Goal: Information Seeking & Learning: Learn about a topic

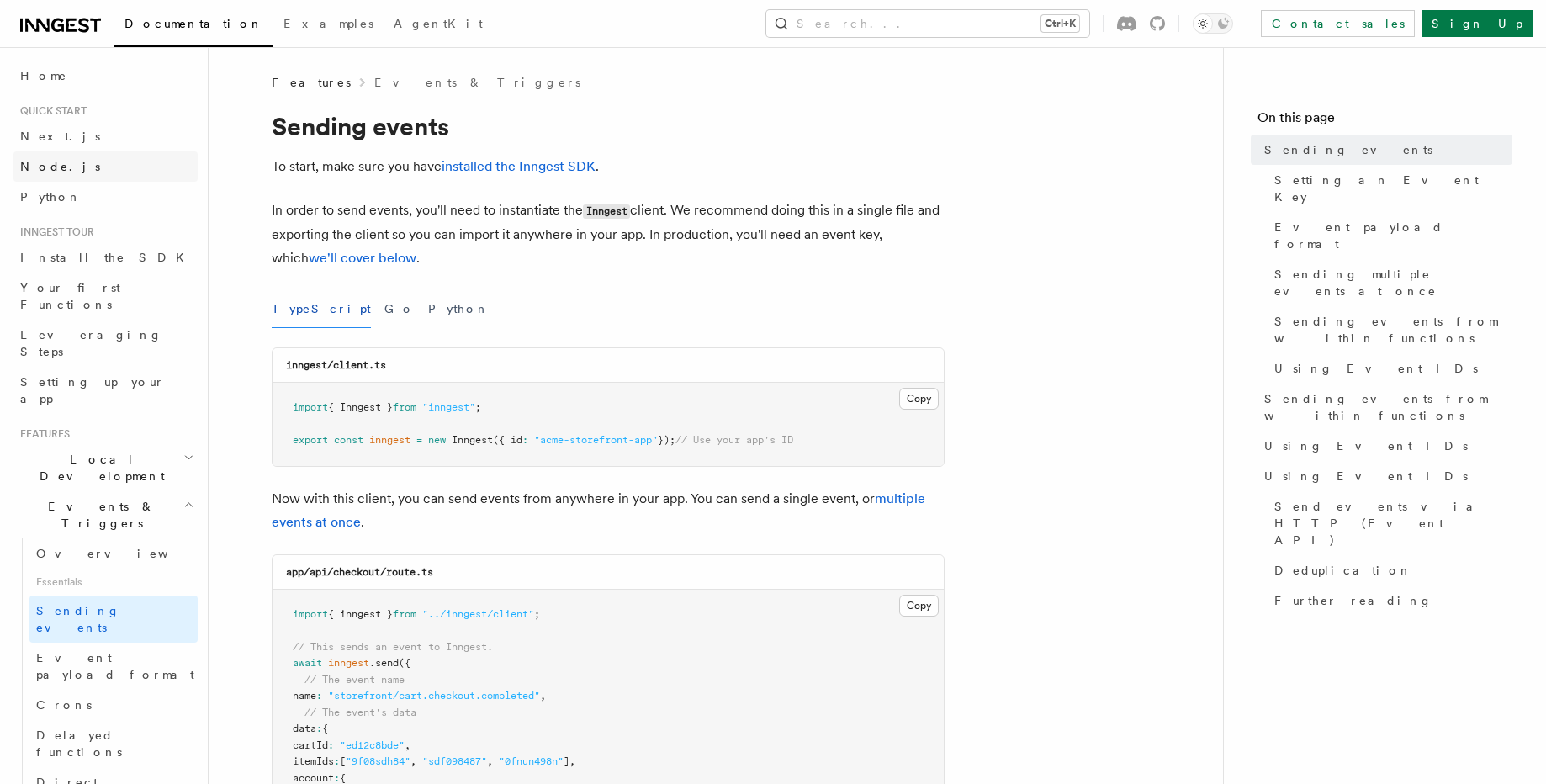
click at [87, 157] on link "Node.js" at bounding box center [106, 166] width 184 height 30
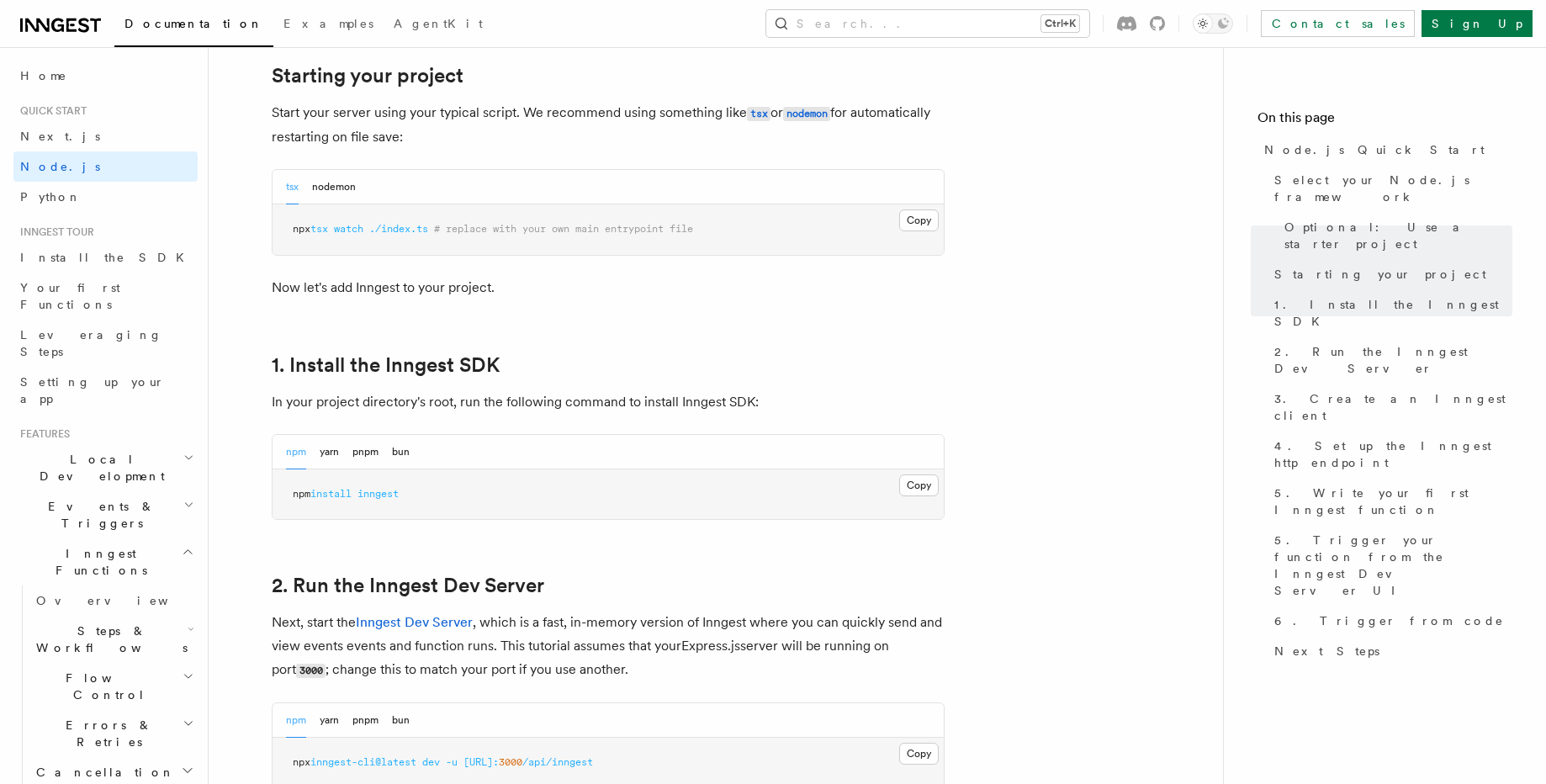
scroll to position [908, 0]
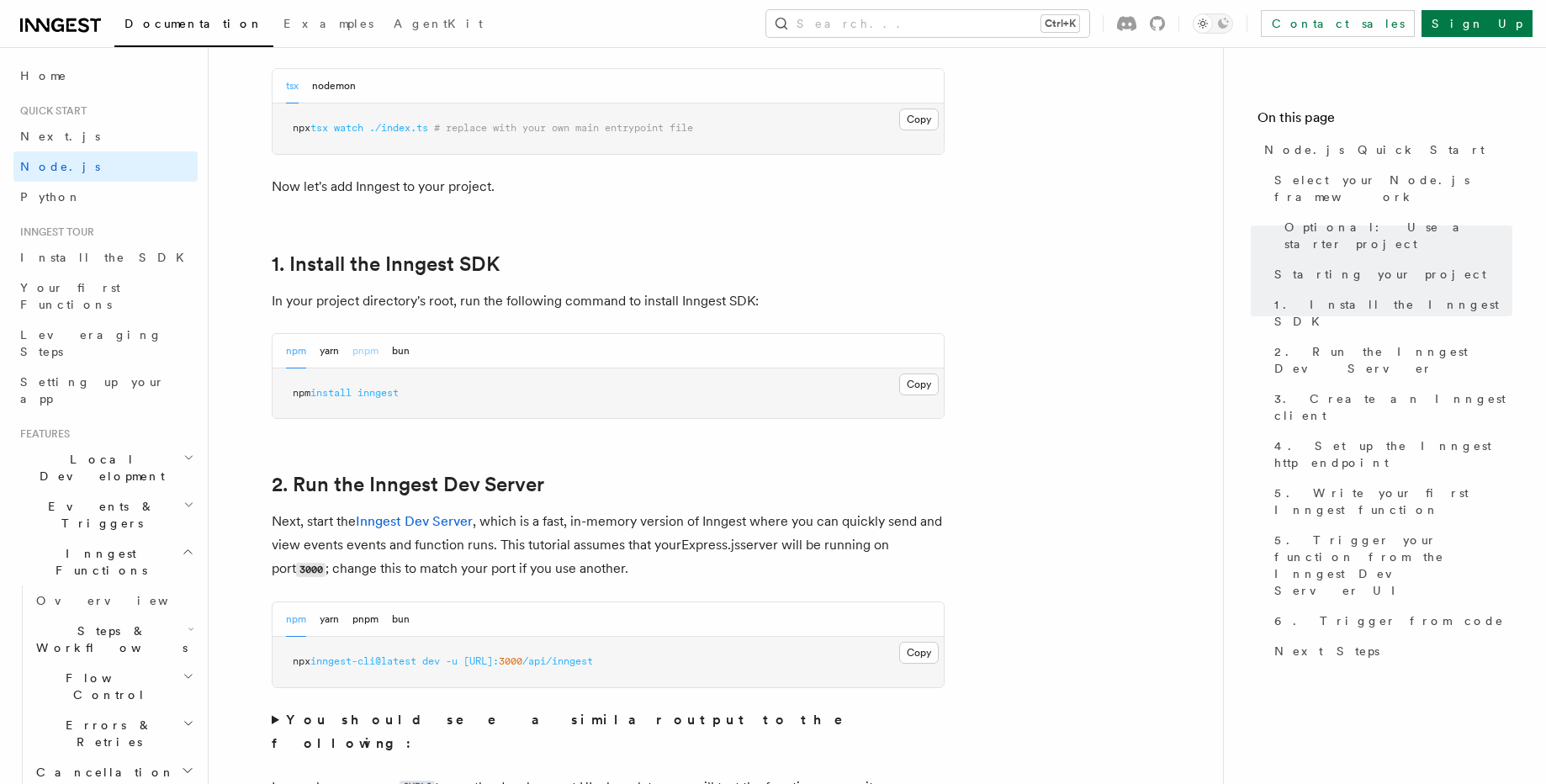
click at [366, 346] on button "pnpm" at bounding box center [365, 351] width 26 height 34
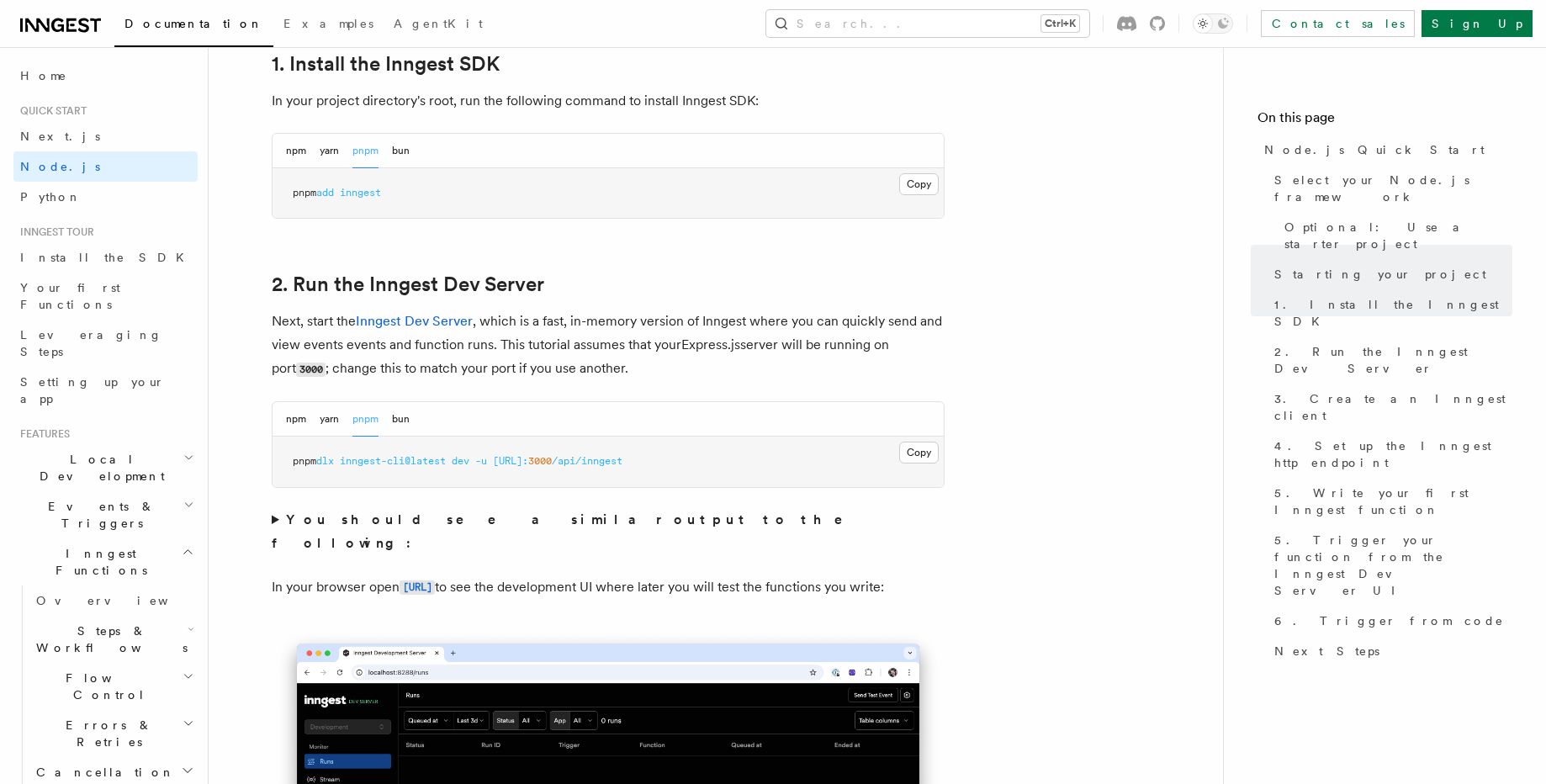
scroll to position [1109, 0]
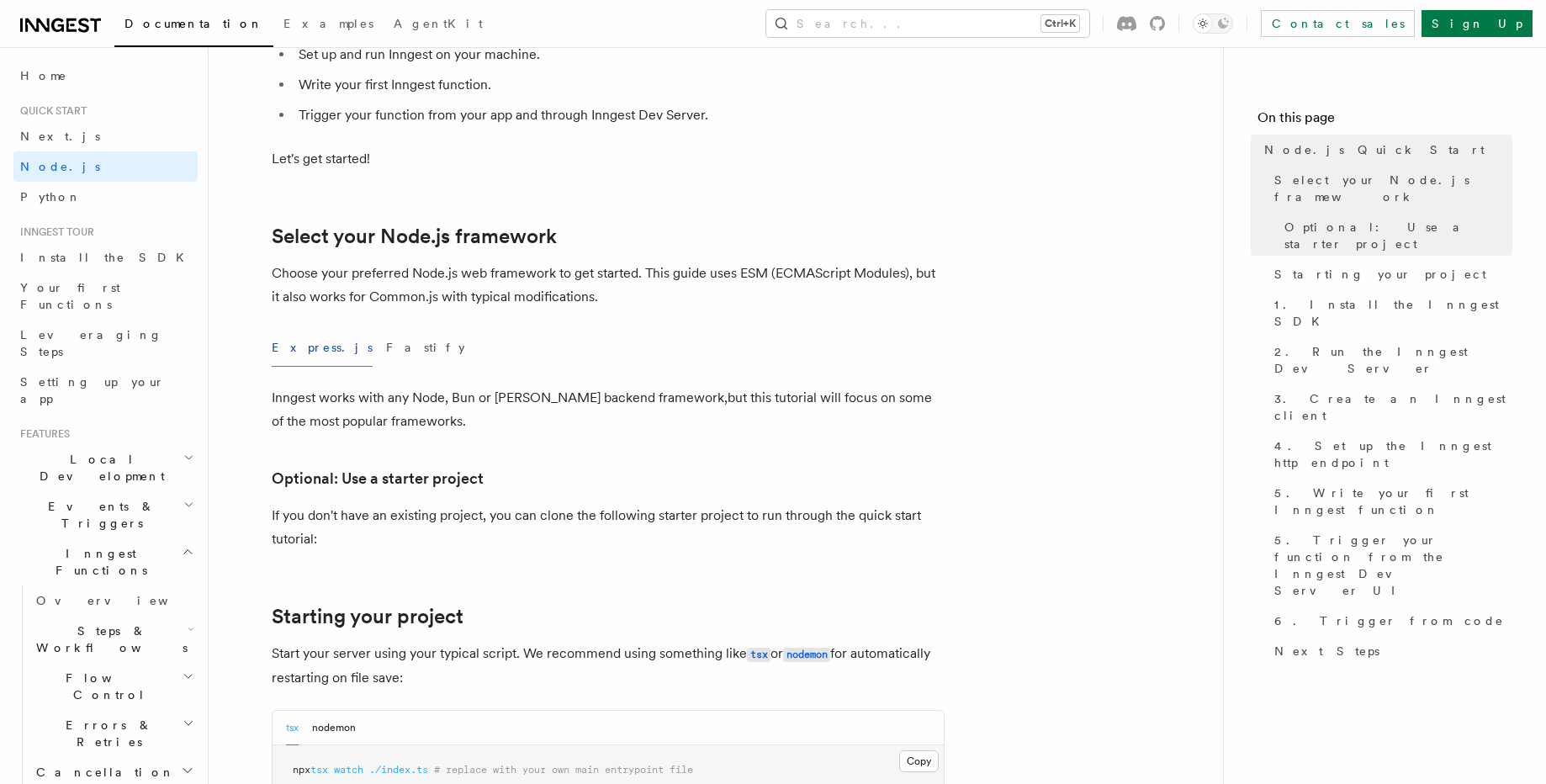
scroll to position [303, 0]
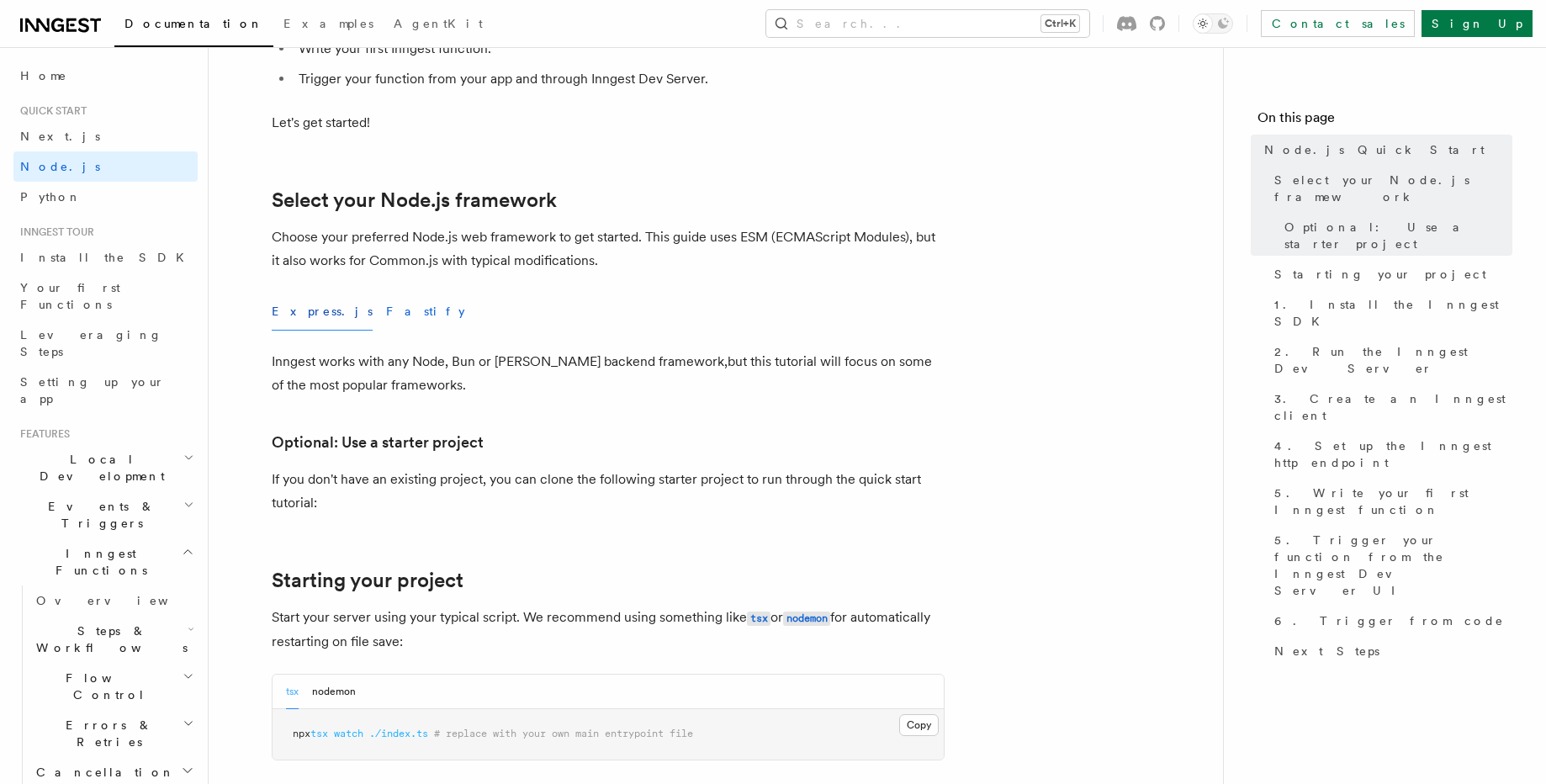
click at [386, 319] on button "Fastify" at bounding box center [425, 312] width 79 height 38
click at [309, 316] on button "Express.js" at bounding box center [322, 312] width 101 height 38
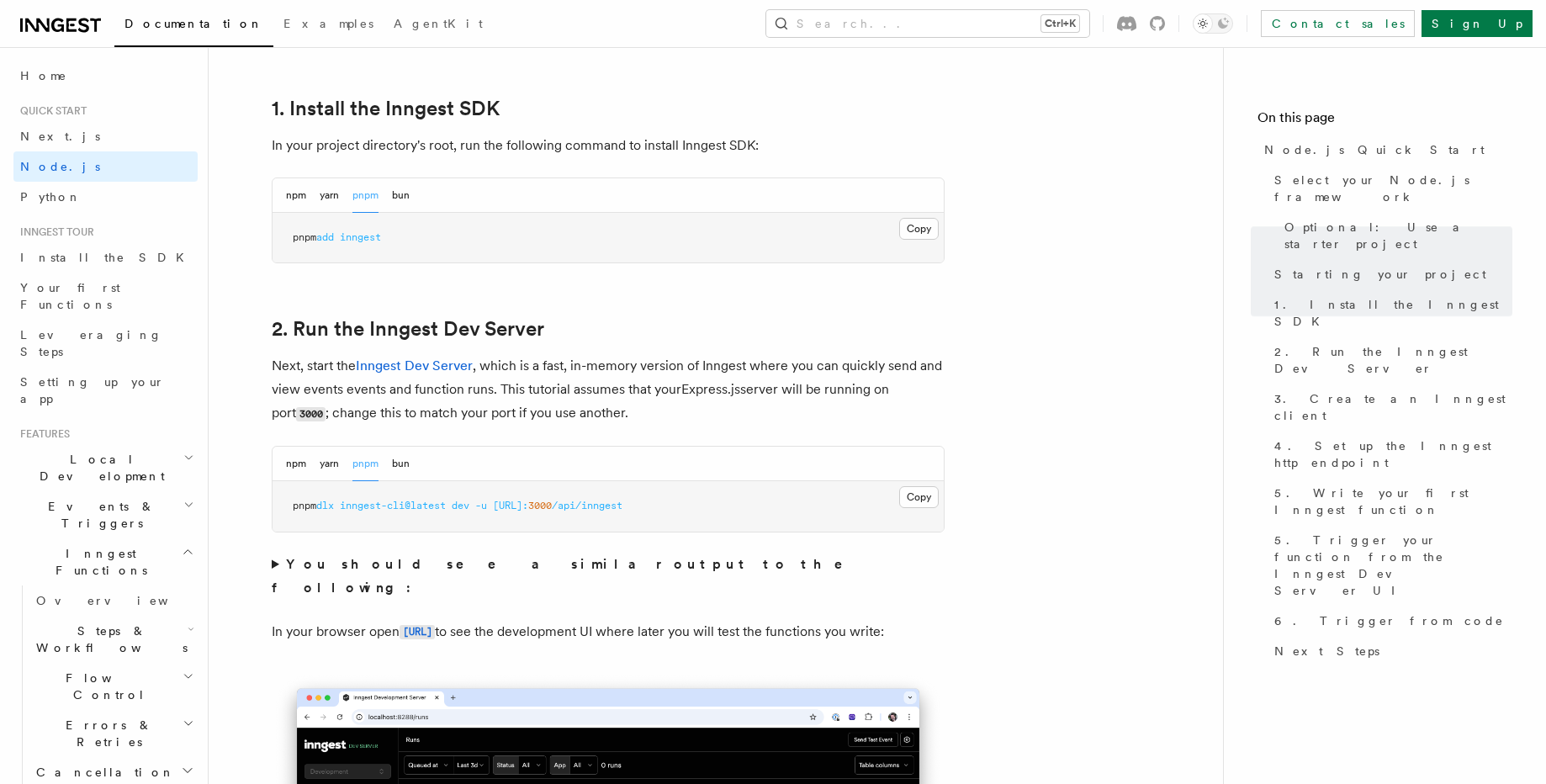
scroll to position [1109, 0]
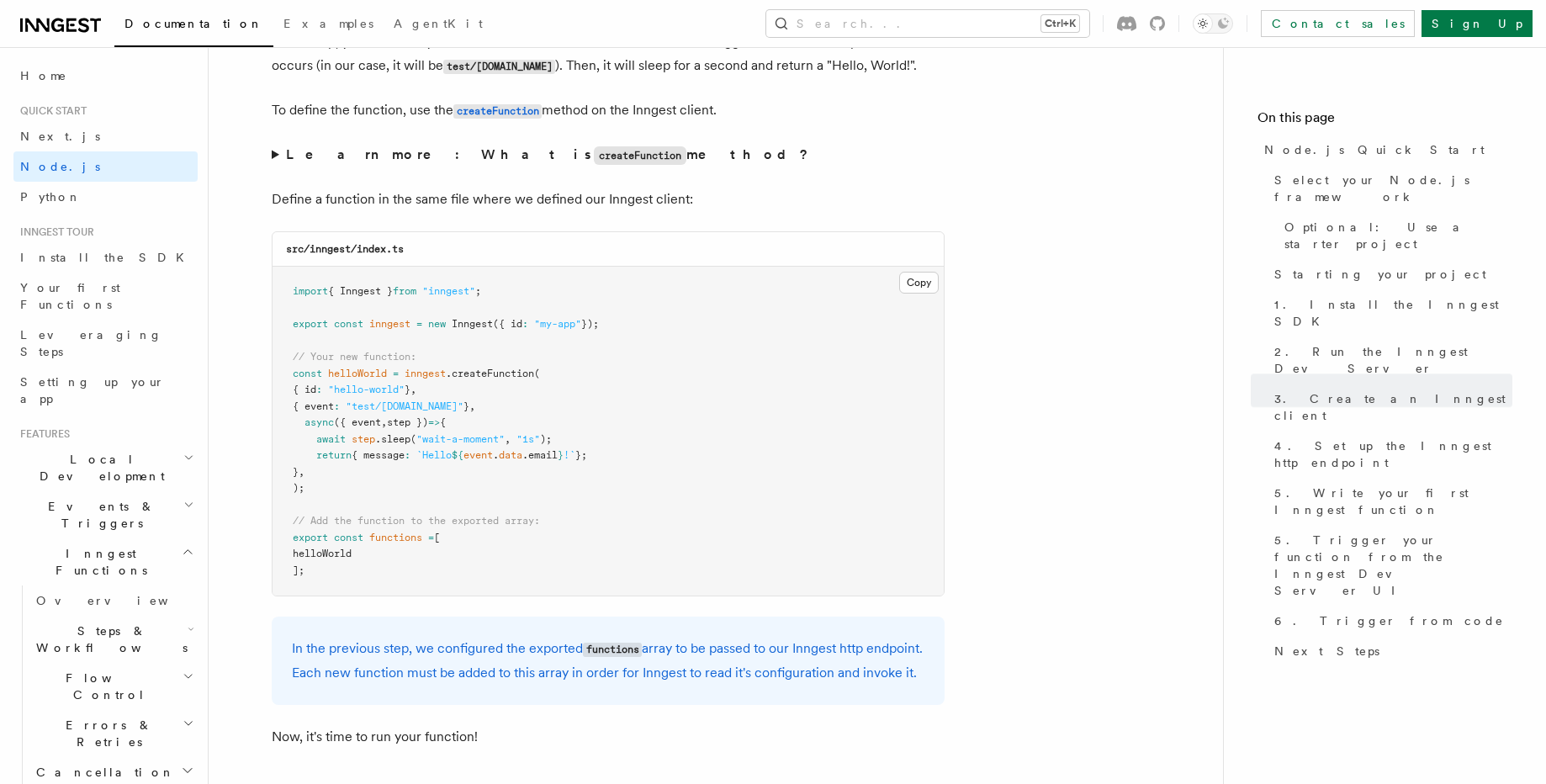
scroll to position [3228, 0]
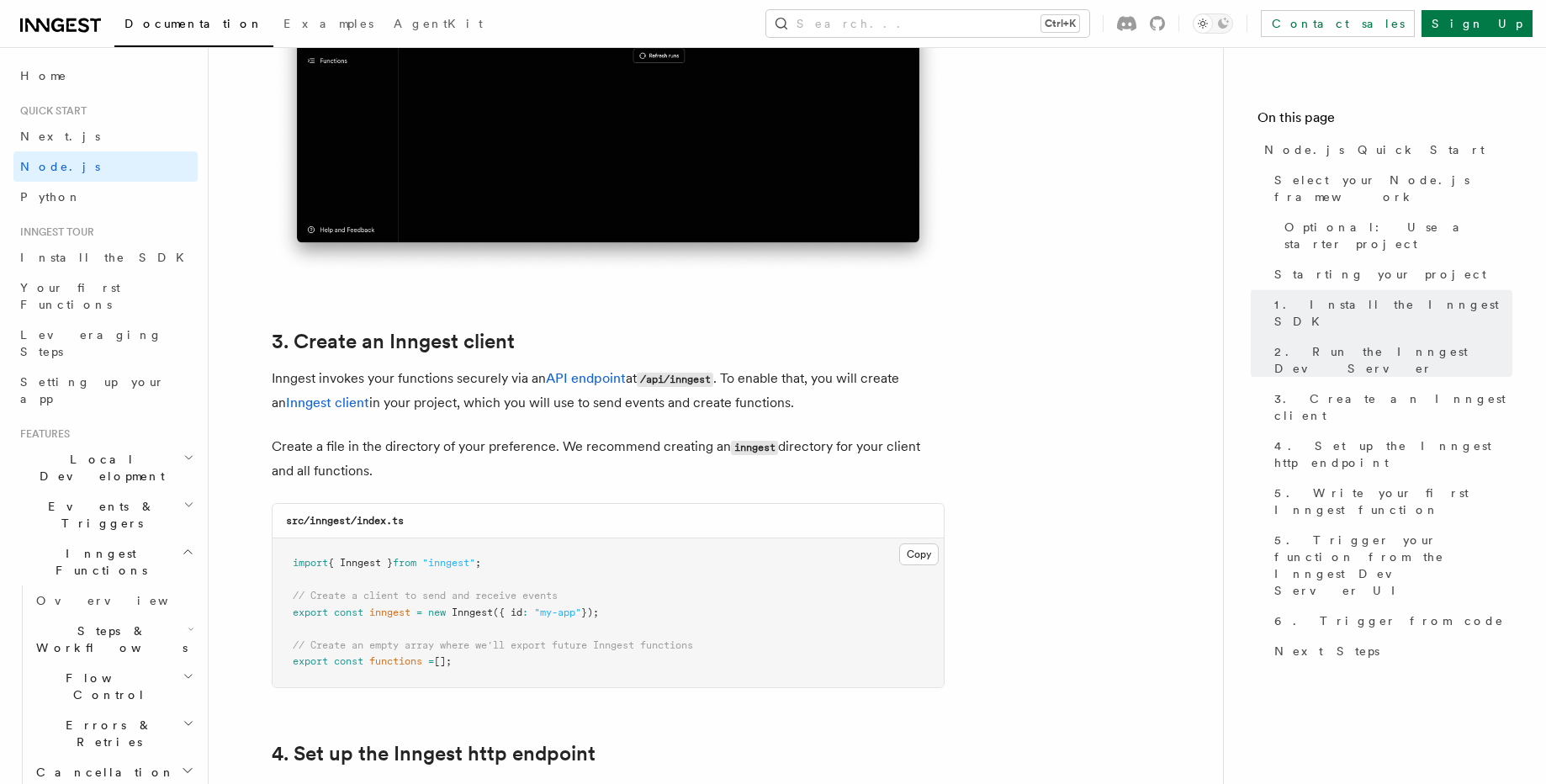
scroll to position [1816, 0]
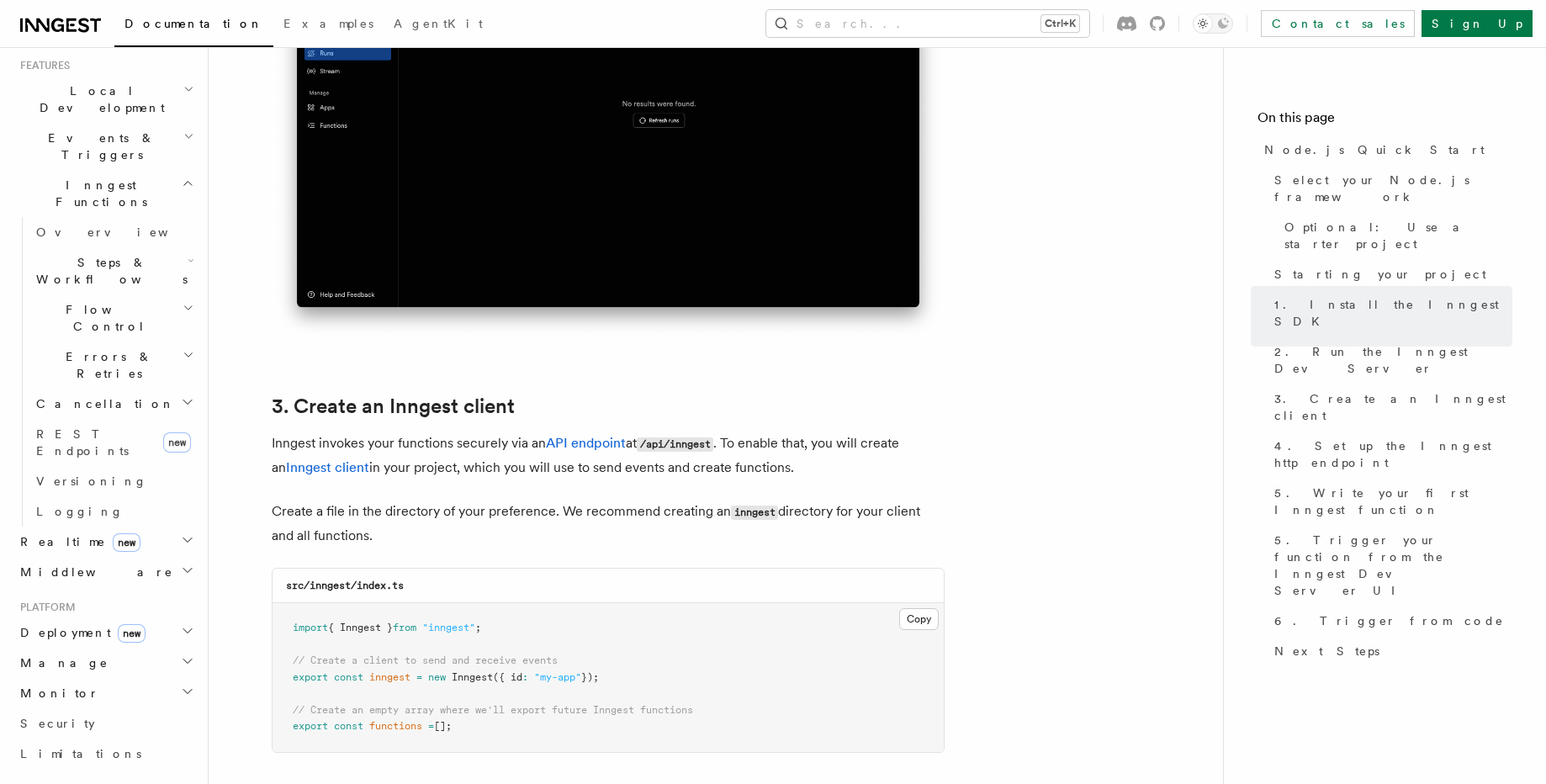
scroll to position [404, 0]
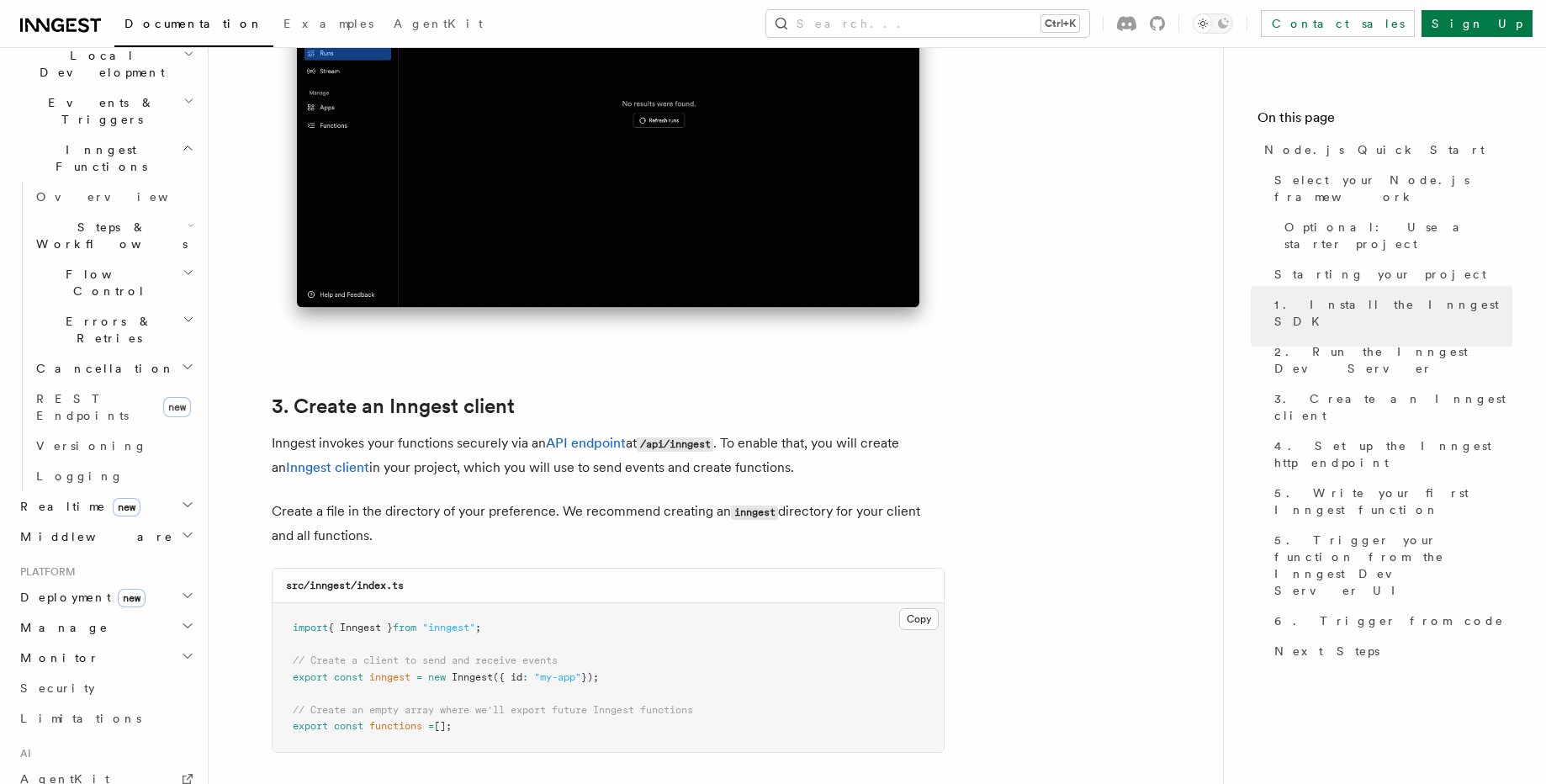
click at [180, 618] on icon "button" at bounding box center [187, 625] width 14 height 14
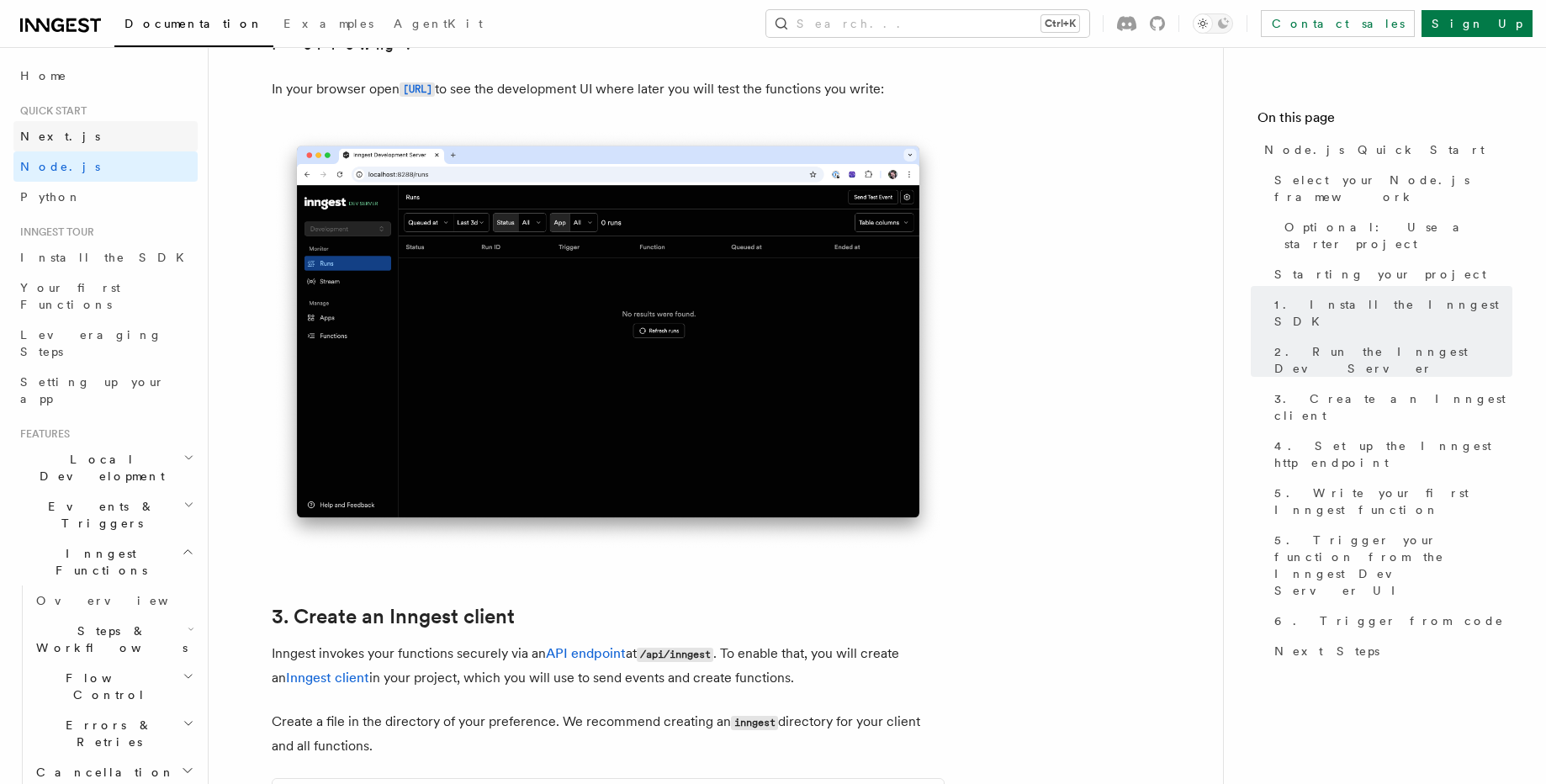
scroll to position [1513, 0]
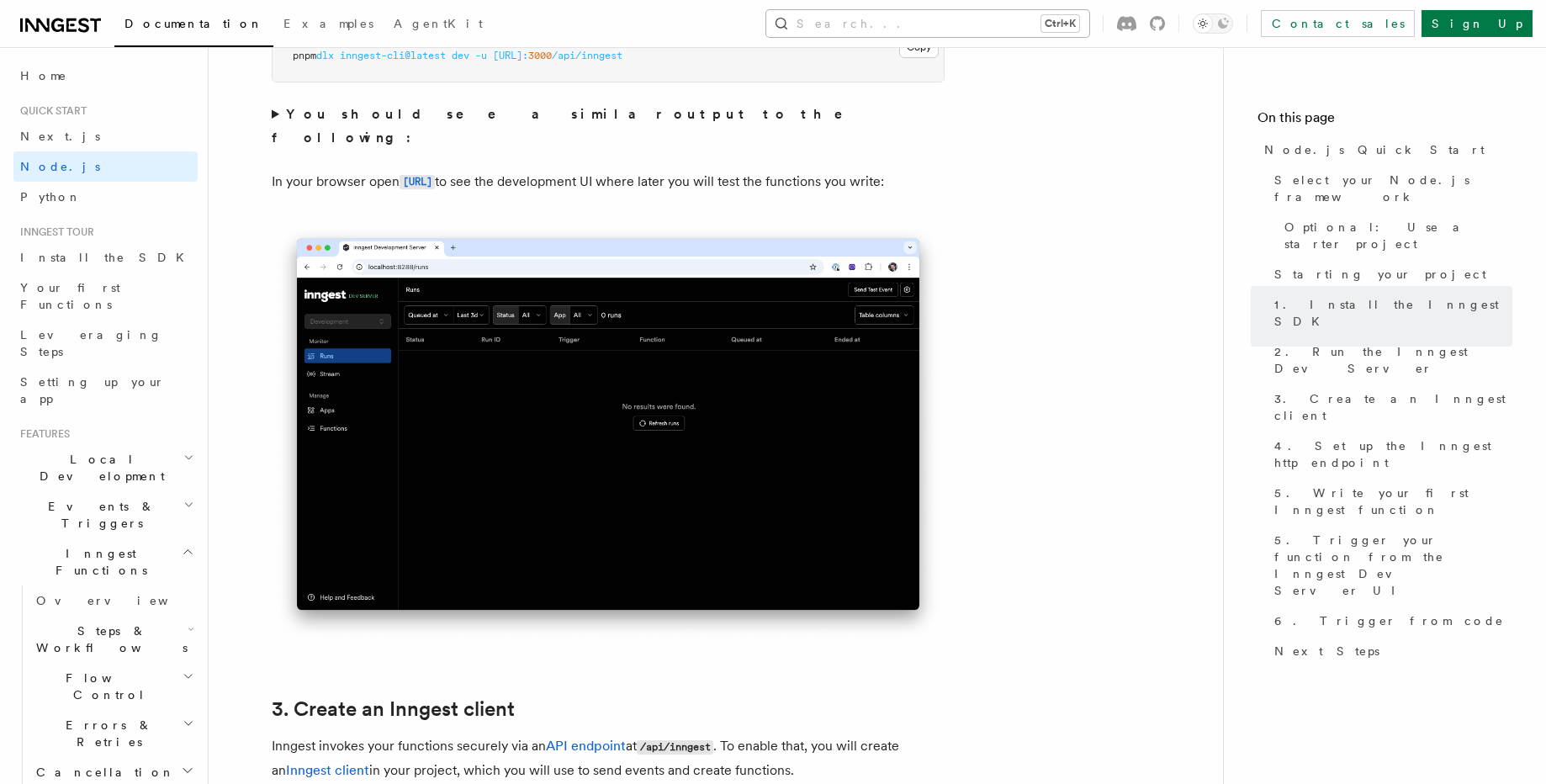
click at [995, 21] on button "Search... Ctrl+K" at bounding box center [927, 23] width 323 height 26
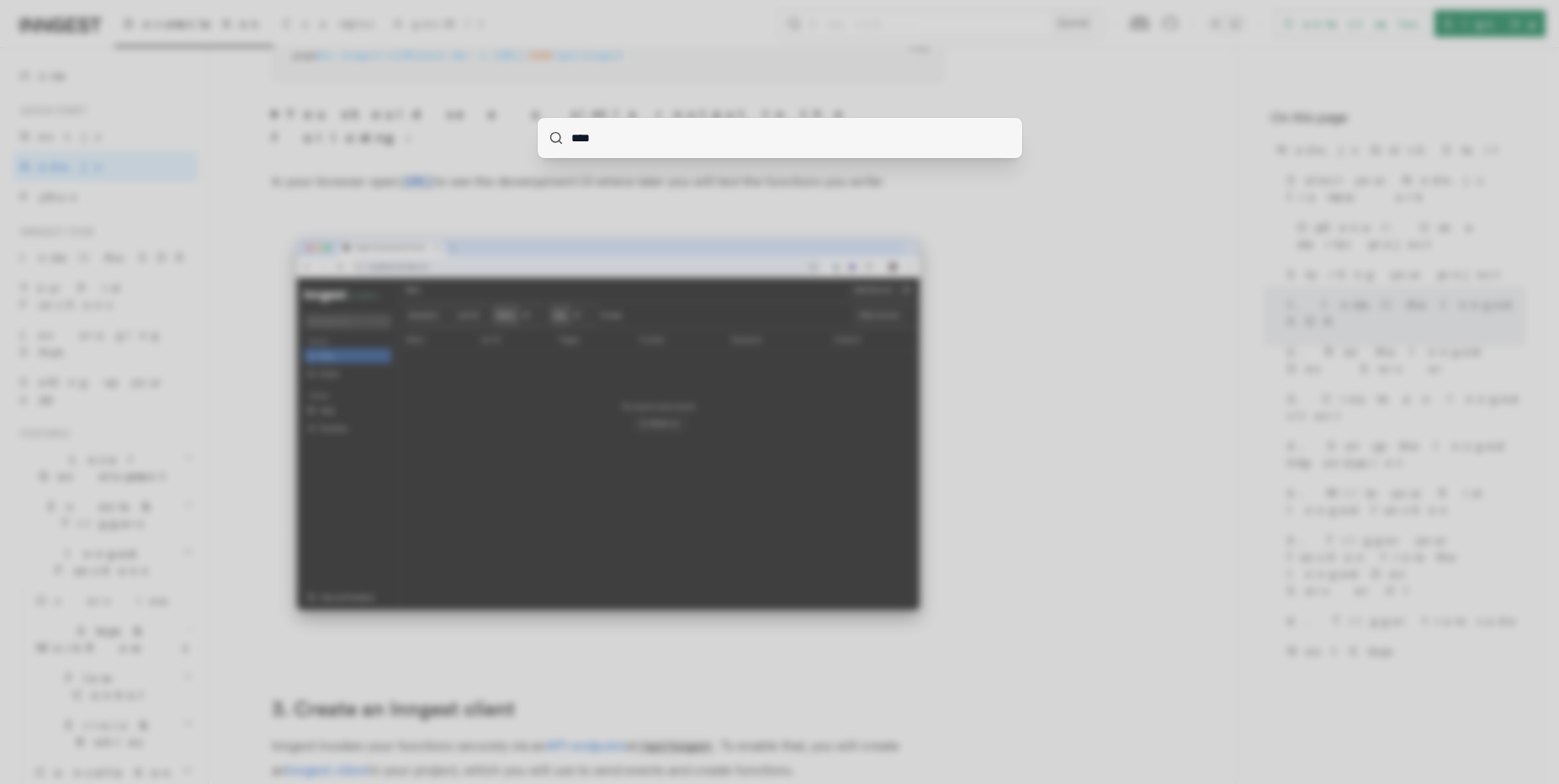
type input "*****"
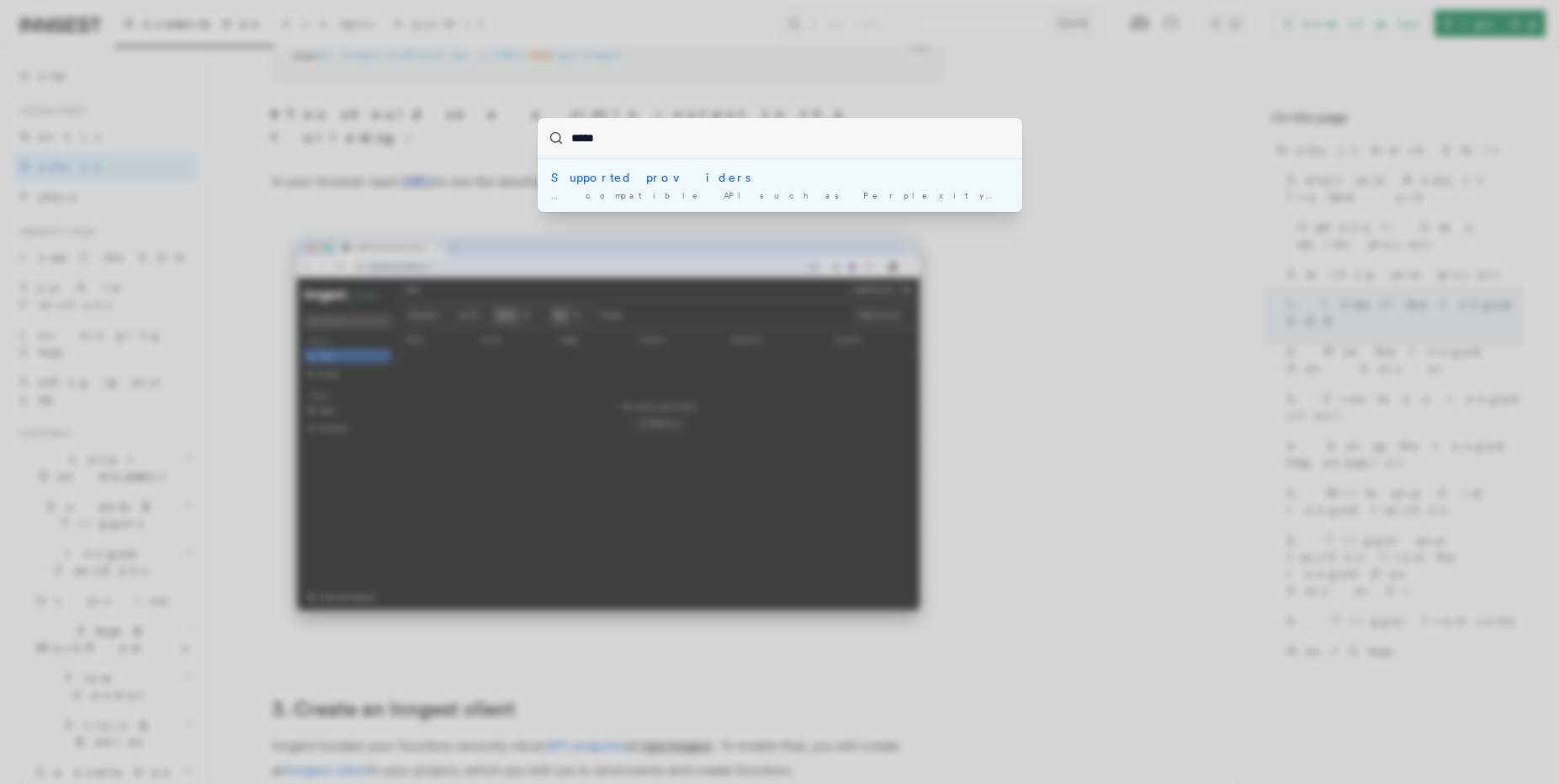
click at [760, 195] on div "… compatible API such as Perplexity gemini anthropic grok azure -openai" at bounding box center [780, 195] width 458 height 13
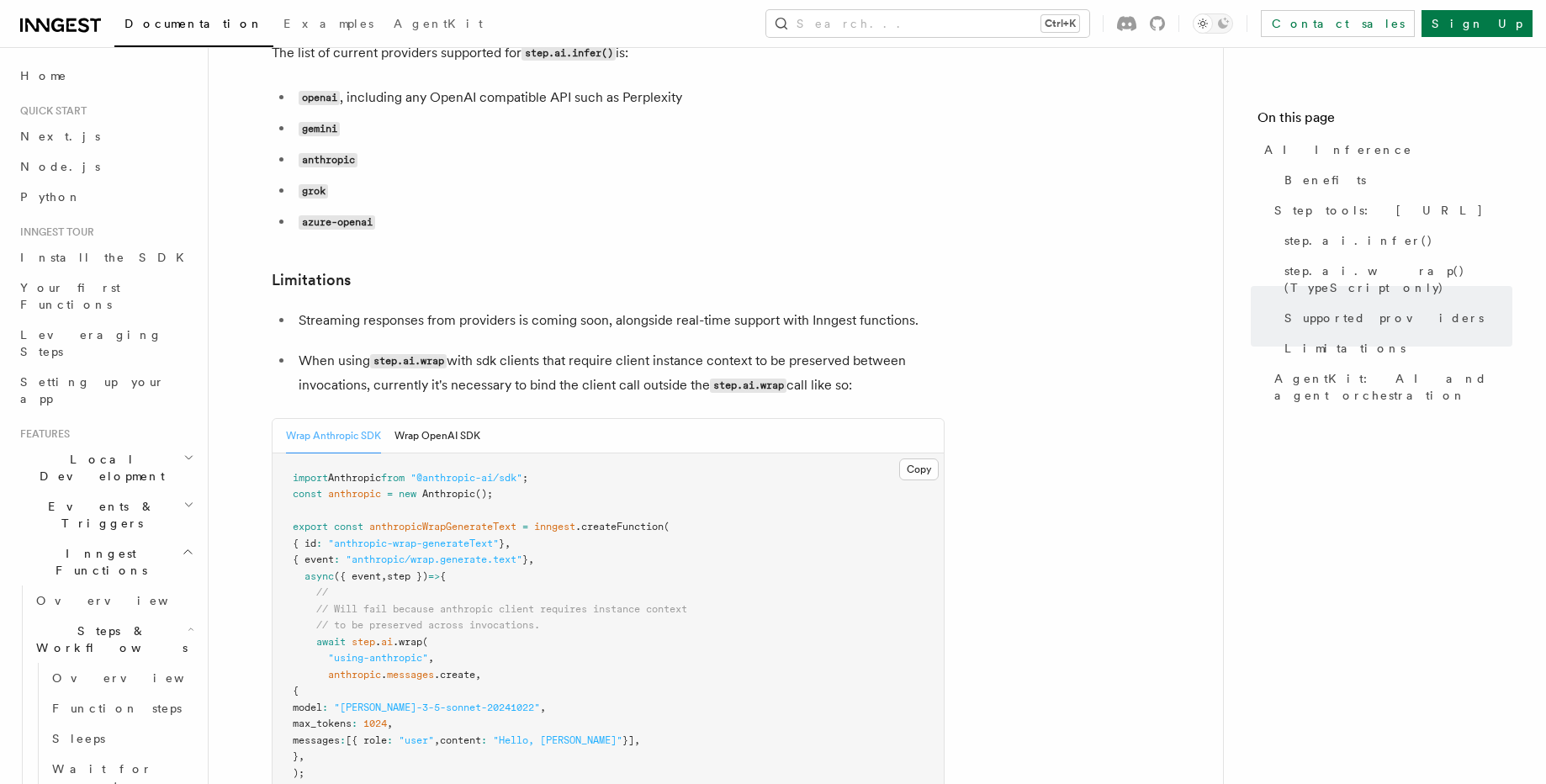
scroll to position [2335, 0]
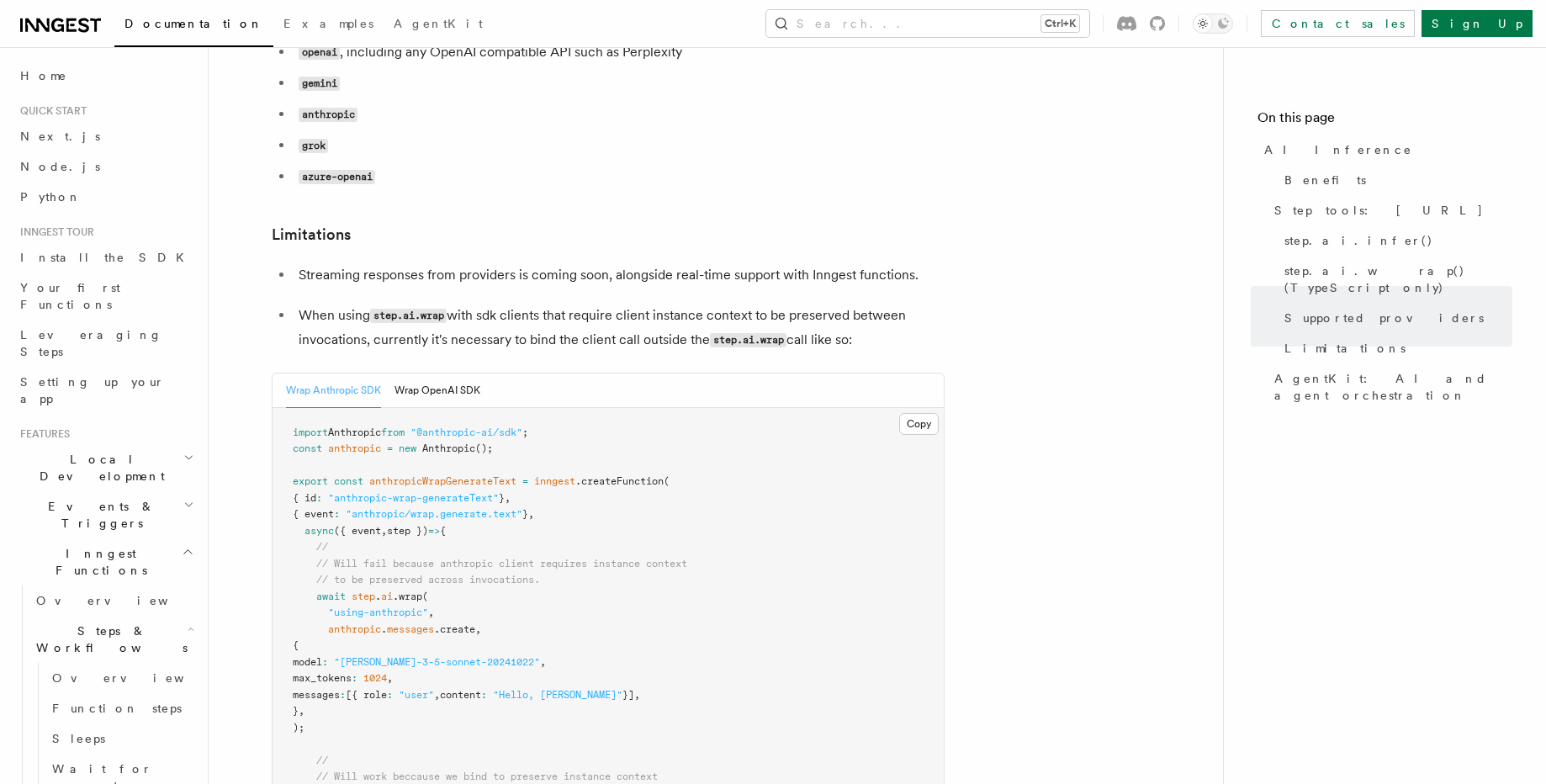
click at [1080, 412] on article "Features Inngest Functions Steps & Workflows AI Inference TypeScript and Python…" at bounding box center [716, 657] width 961 height 5838
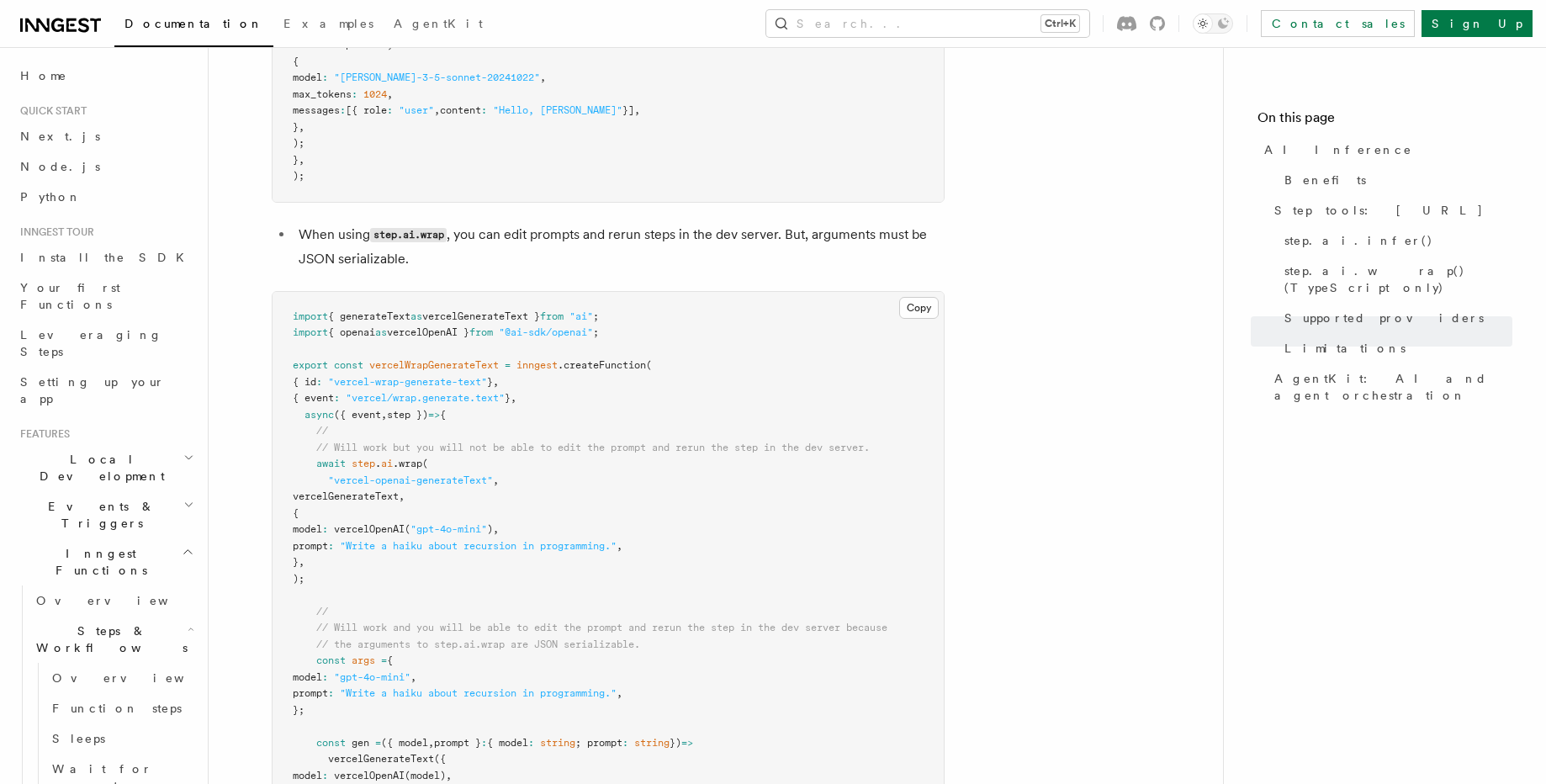
scroll to position [3131, 0]
